Goal: Entertainment & Leisure: Consume media (video, audio)

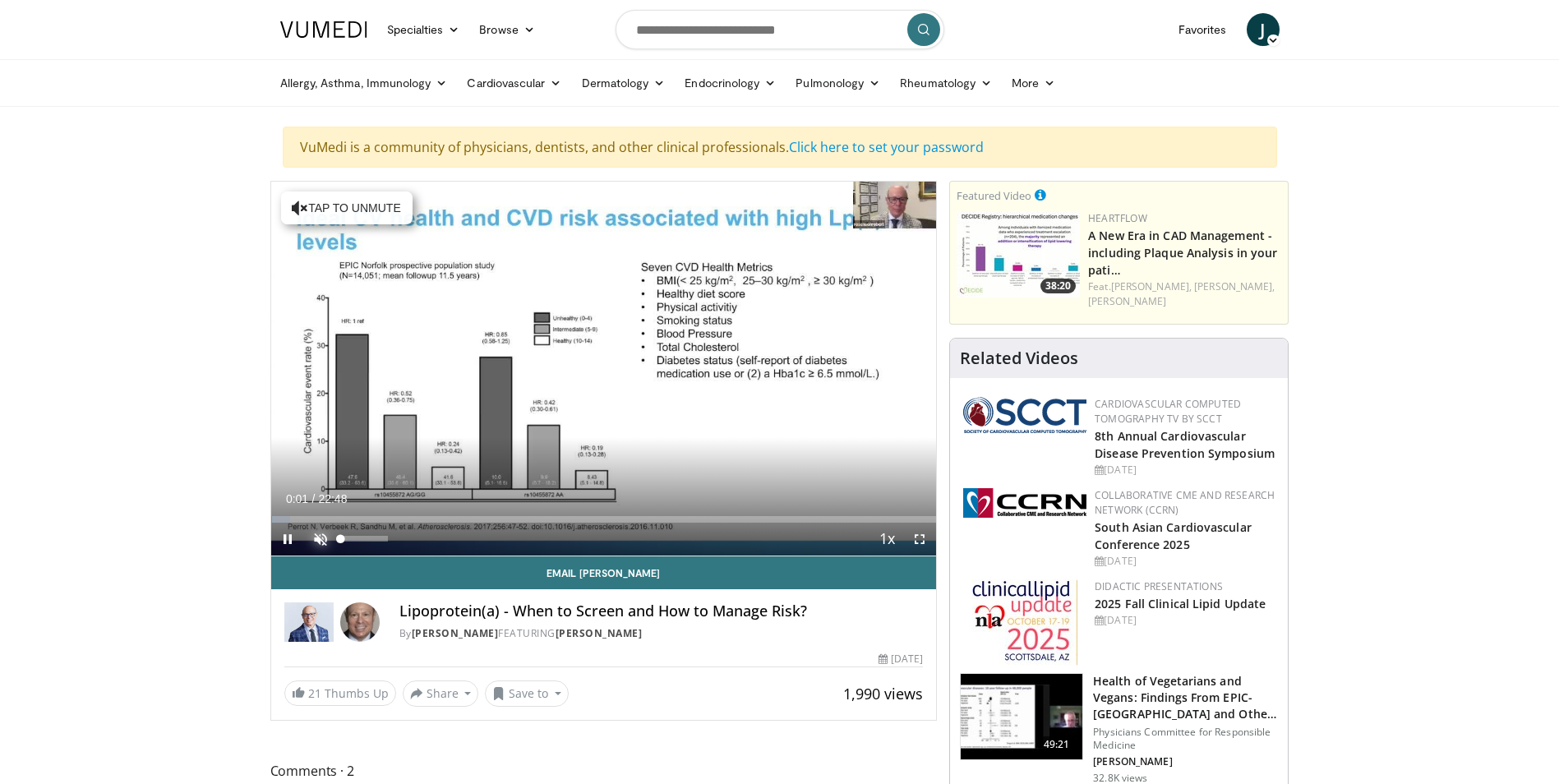
click at [316, 535] on span "Video Player" at bounding box center [321, 539] width 33 height 33
click at [297, 524] on span "Video Player" at bounding box center [288, 539] width 33 height 33
click at [297, 523] on span "Video Player" at bounding box center [288, 539] width 33 height 33
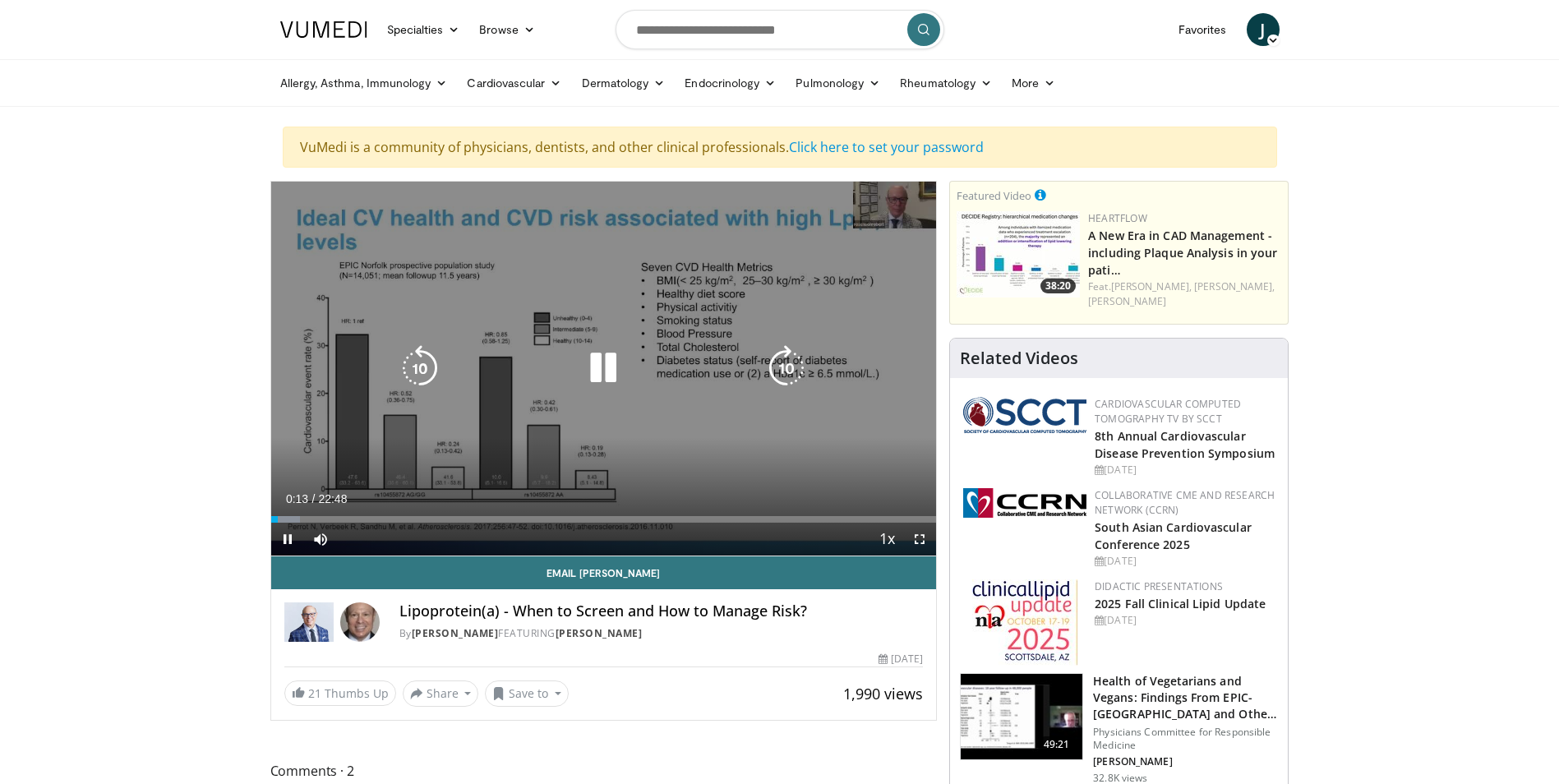
click at [464, 430] on div "10 seconds Tap to unmute" at bounding box center [604, 368] width 666 height 373
click at [609, 373] on icon "Video Player" at bounding box center [603, 367] width 46 height 46
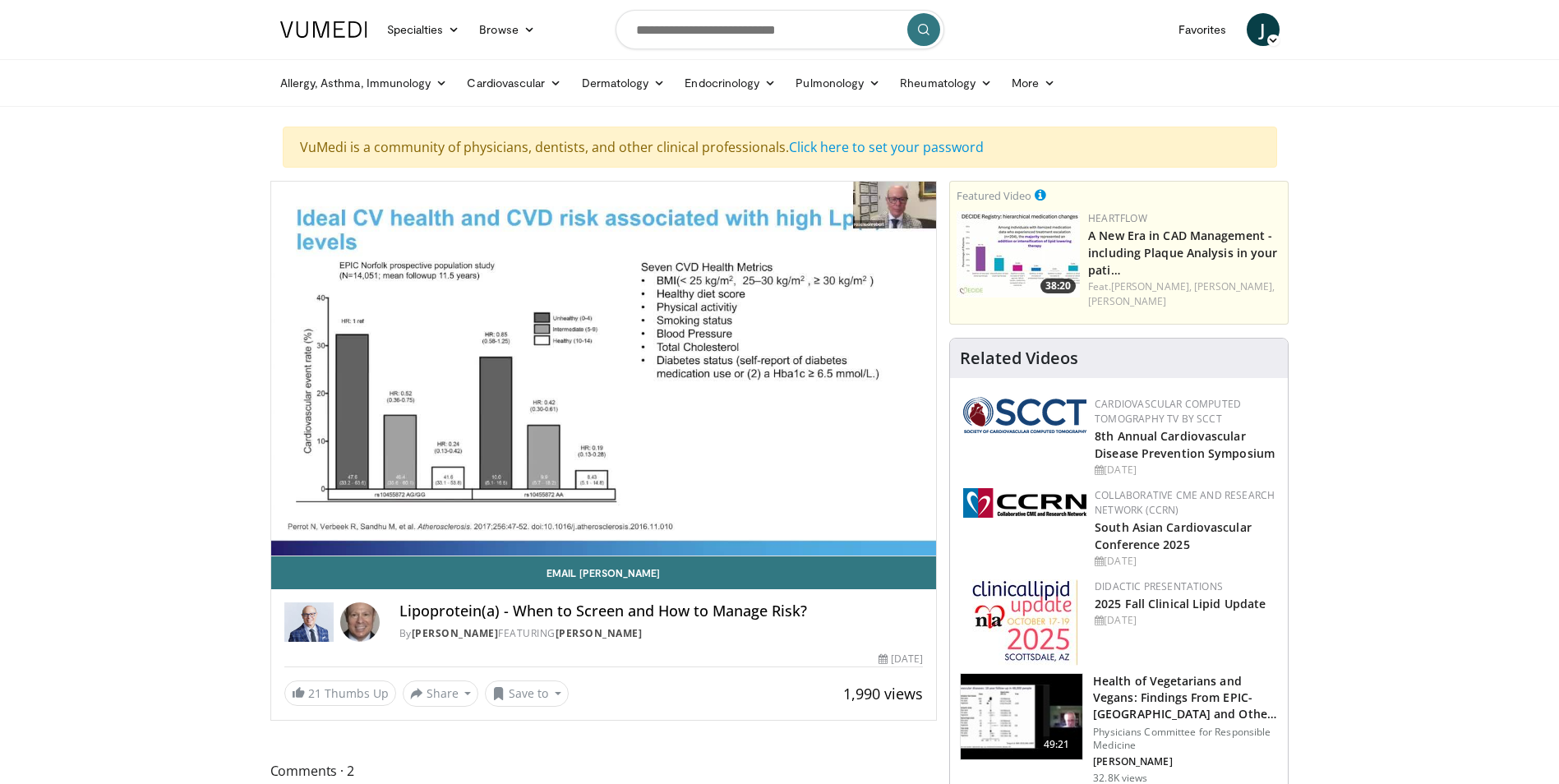
click at [370, 513] on video-js "**********" at bounding box center [604, 368] width 666 height 374
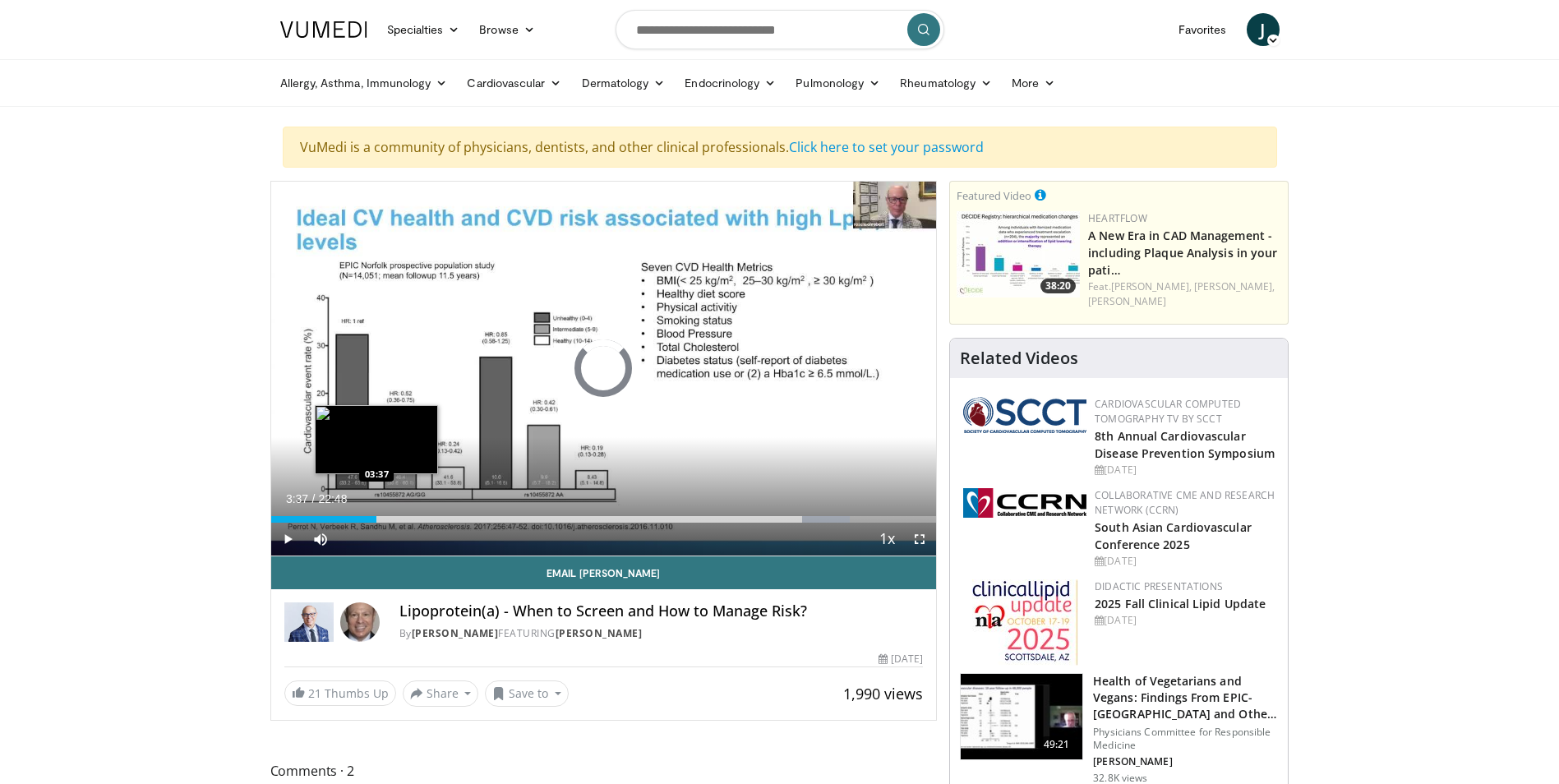
click at [376, 522] on div "03:37" at bounding box center [324, 519] width 106 height 7
click at [393, 520] on div "Progress Bar" at bounding box center [393, 519] width 38 height 7
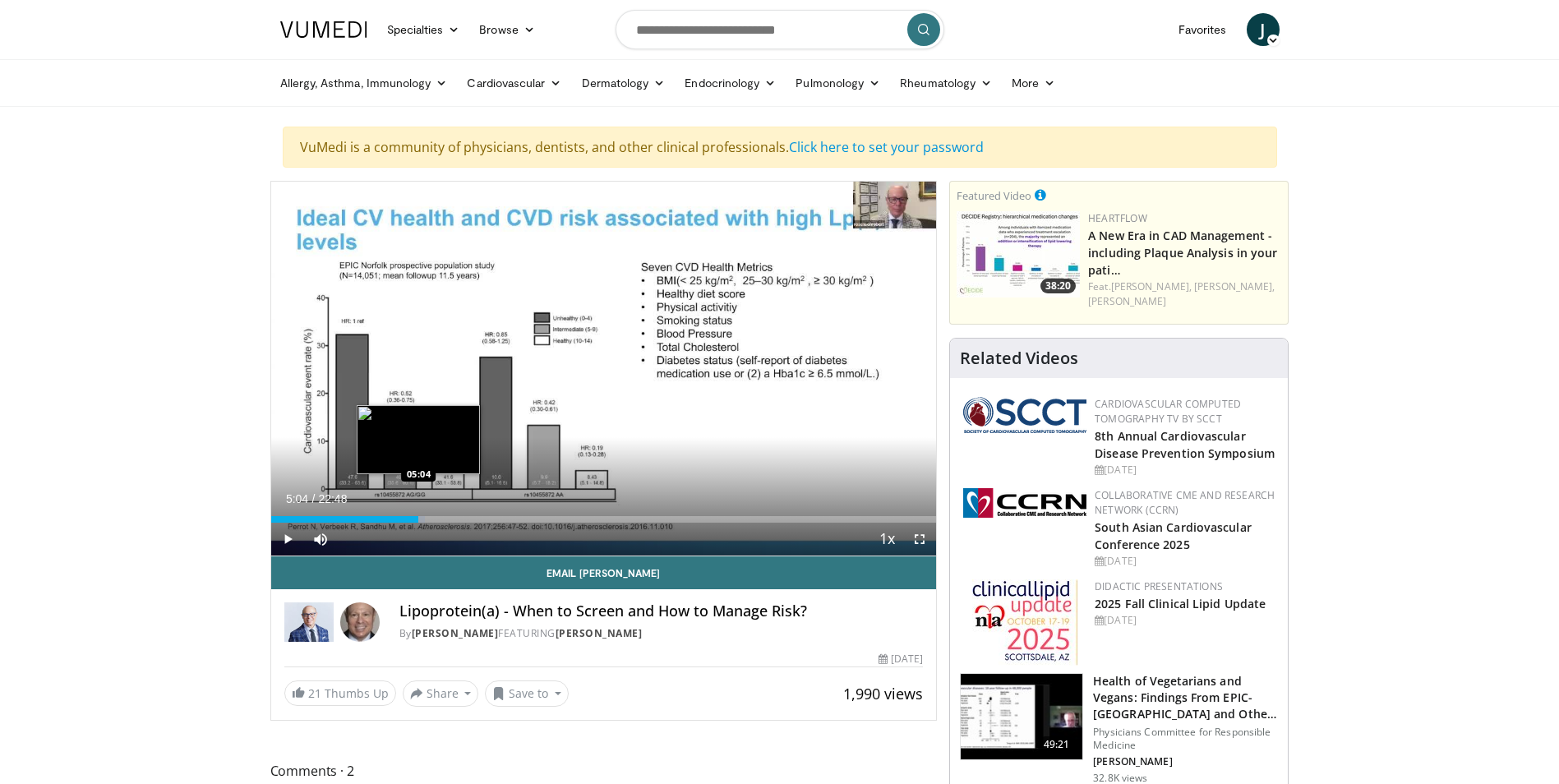
click at [419, 519] on div "Progress Bar" at bounding box center [401, 519] width 46 height 7
click at [457, 520] on div "Loaded : 0.00% 06:21 06:21" at bounding box center [604, 519] width 666 height 7
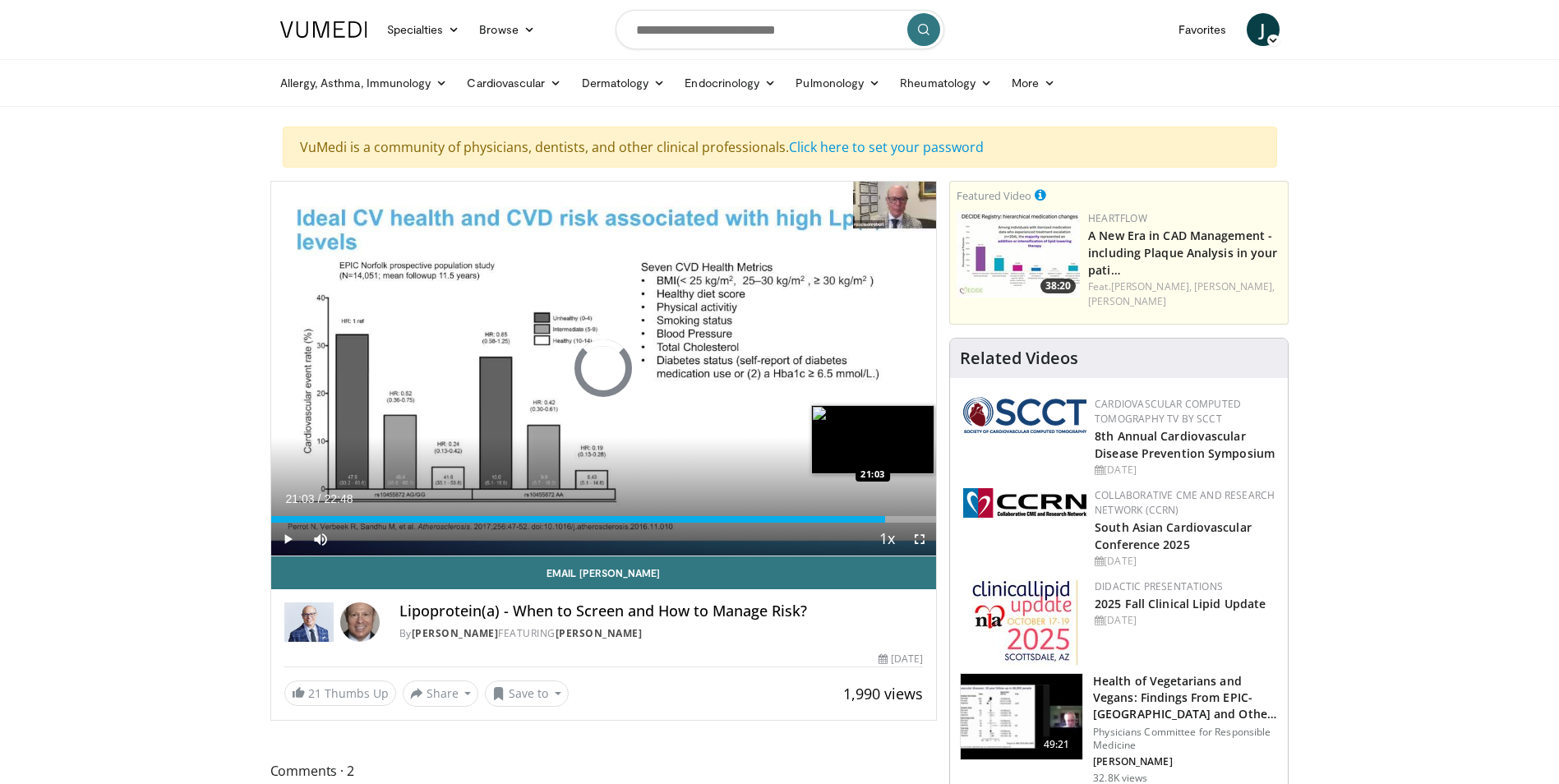
click at [885, 514] on div "Loaded : 0.00% 21:03 21:03" at bounding box center [604, 514] width 666 height 16
click at [863, 520] on div "Loaded : 0.00% 20:17 20:17" at bounding box center [604, 519] width 666 height 7
